Goal: Task Accomplishment & Management: Complete application form

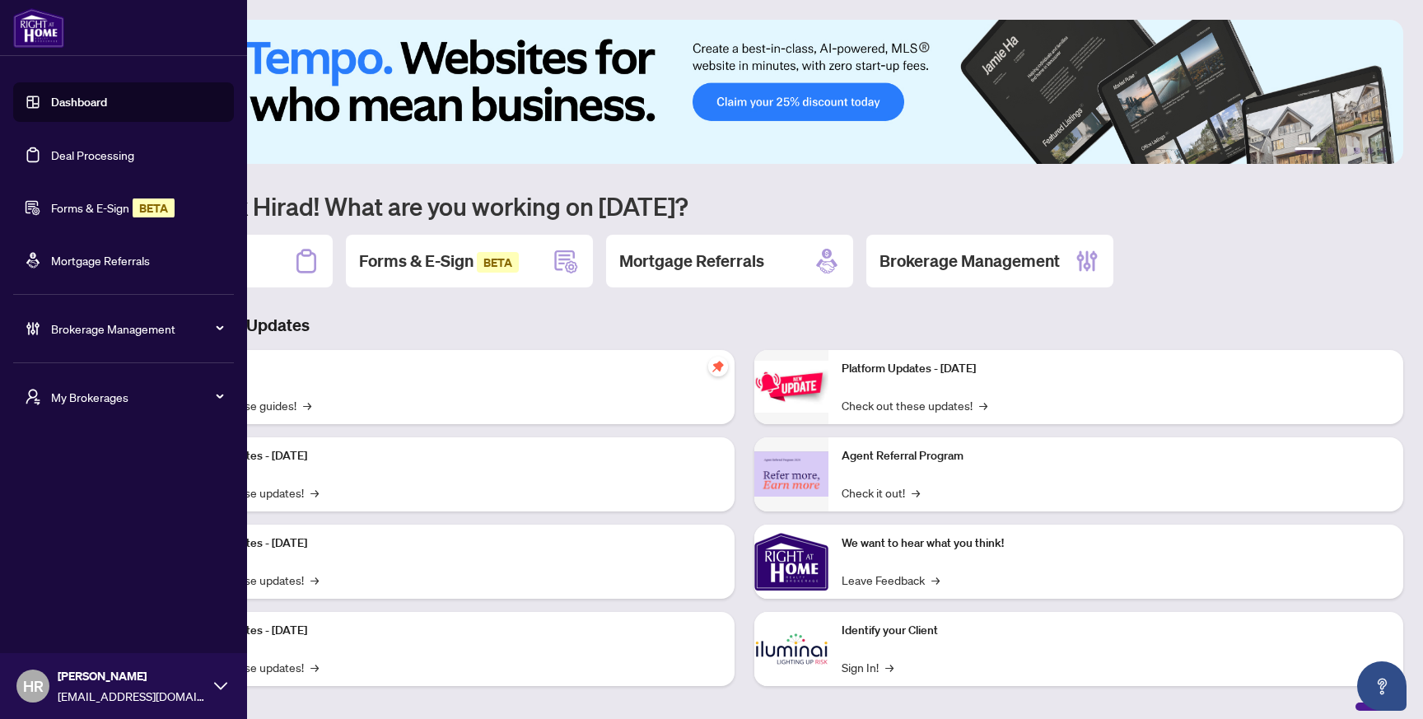
click at [64, 210] on link "Forms & E-Sign BETA" at bounding box center [112, 207] width 123 height 15
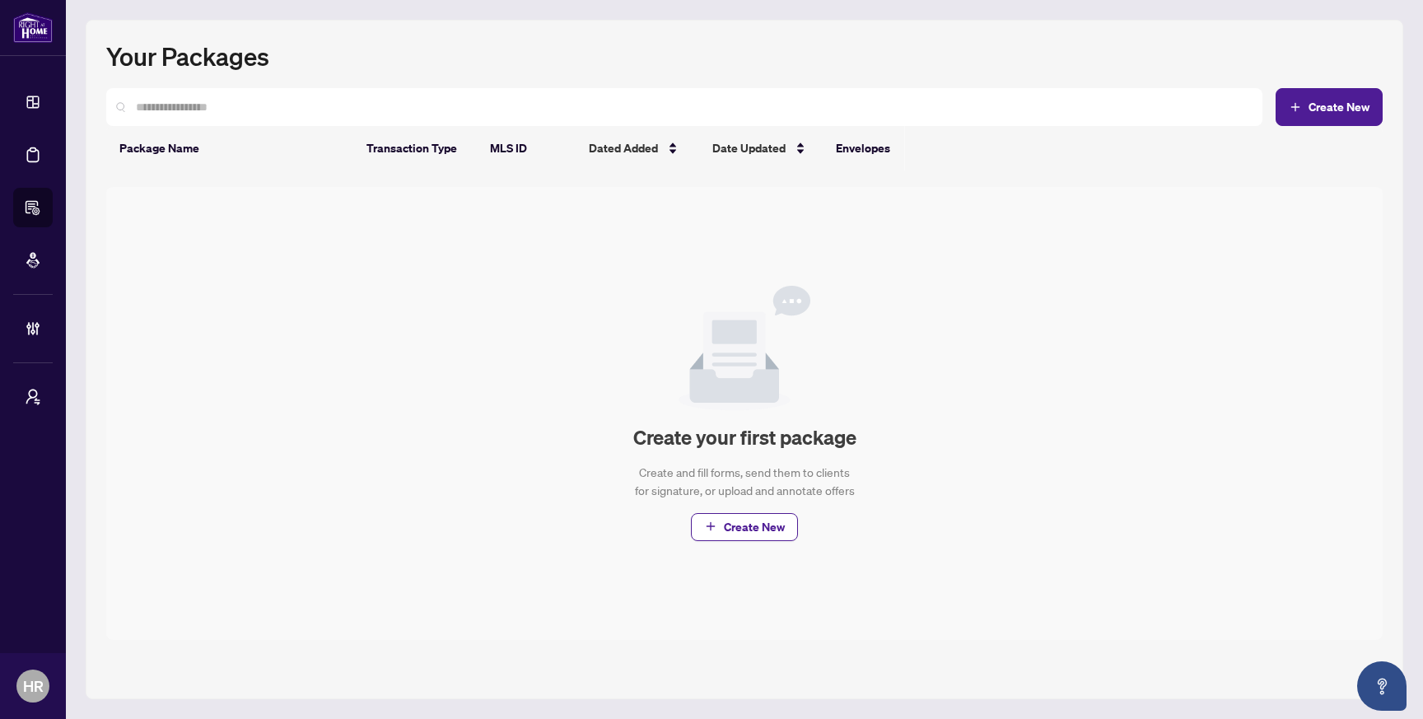
click at [1336, 70] on h1 "Your Packages" at bounding box center [744, 55] width 1276 height 31
click at [1316, 105] on span "Create New" at bounding box center [1338, 107] width 61 height 12
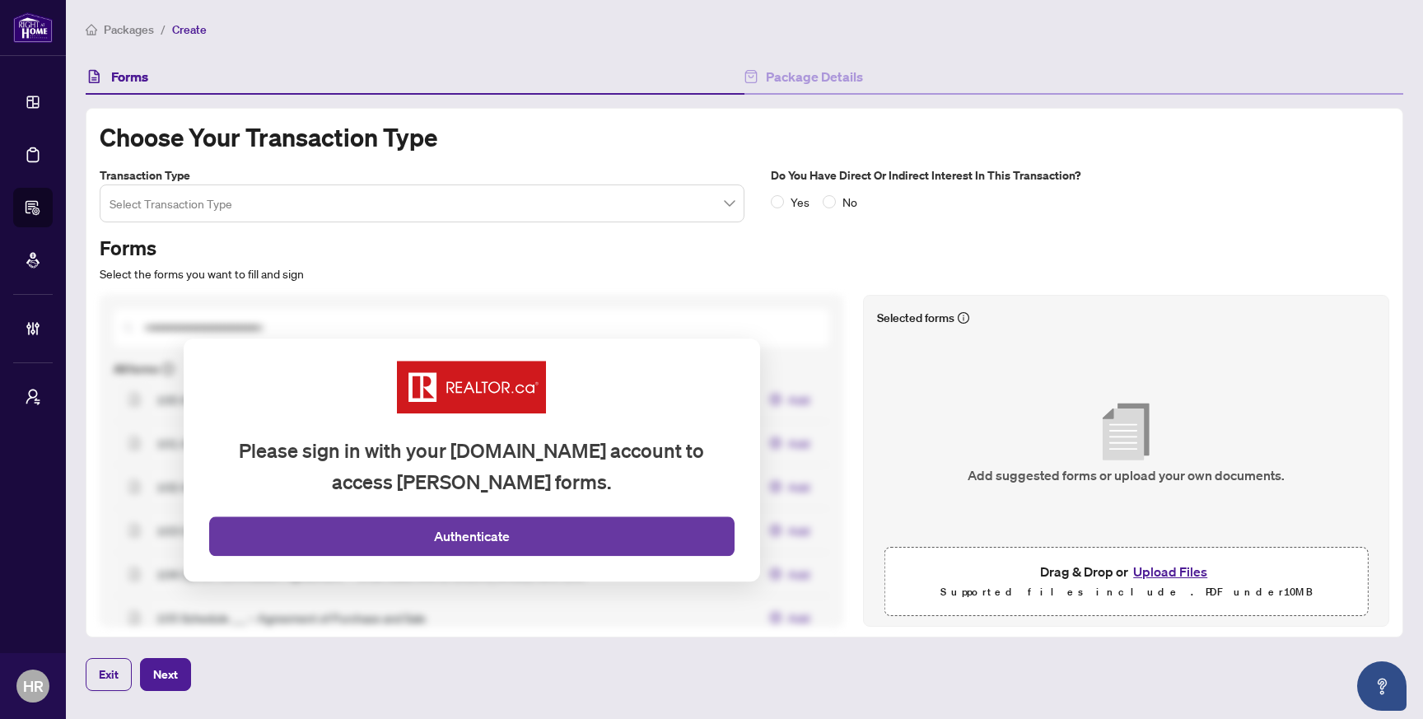
click at [390, 538] on button "Authenticate" at bounding box center [471, 537] width 525 height 40
